Goal: Find specific page/section: Find specific page/section

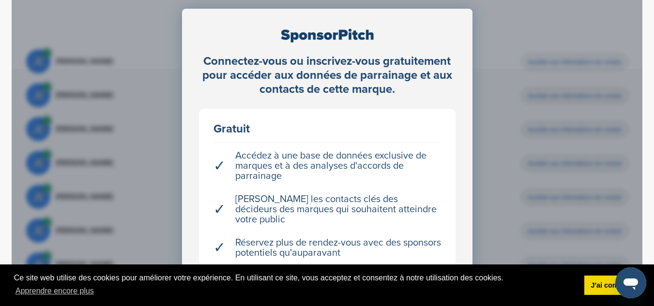
scroll to position [312, 0]
click at [495, 176] on div "Connectez-vous ou inscrivez-vous gratuitement pour accéder aux données de parra…" at bounding box center [327, 197] width 631 height 436
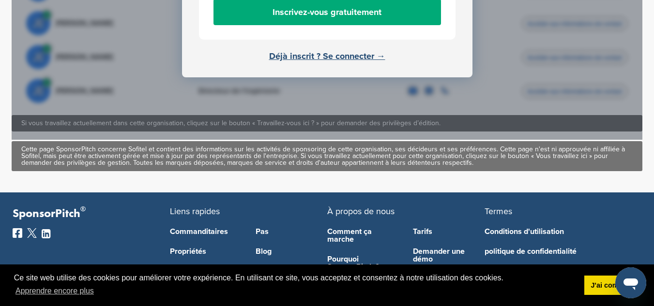
scroll to position [689, 0]
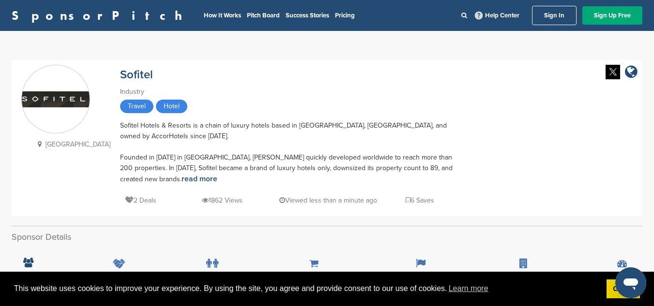
click at [59, 145] on p "[GEOGRAPHIC_DATA]" at bounding box center [71, 144] width 77 height 12
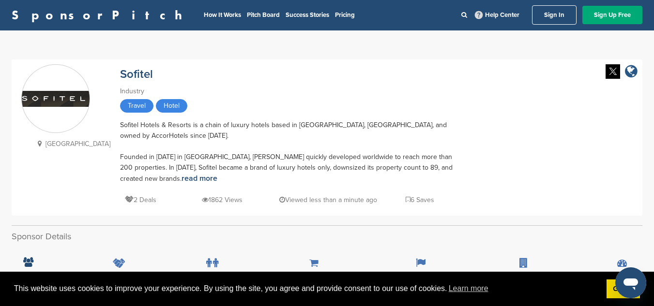
click at [629, 72] on icon "company link" at bounding box center [631, 71] width 13 height 15
